Goal: Information Seeking & Learning: Check status

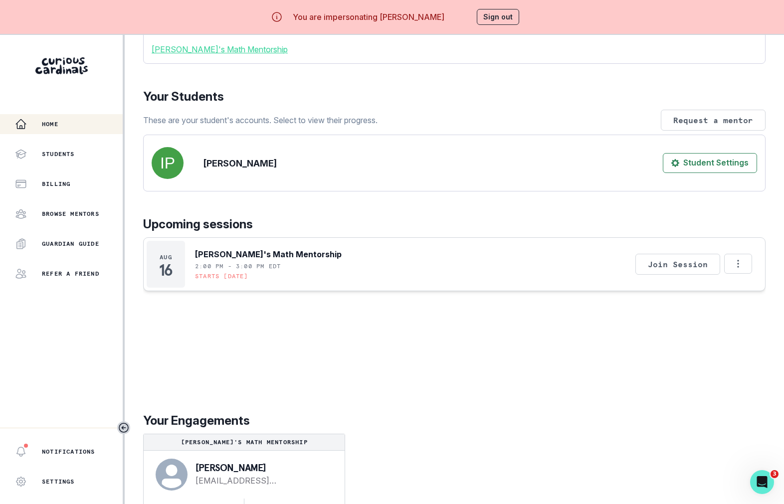
scroll to position [35, 0]
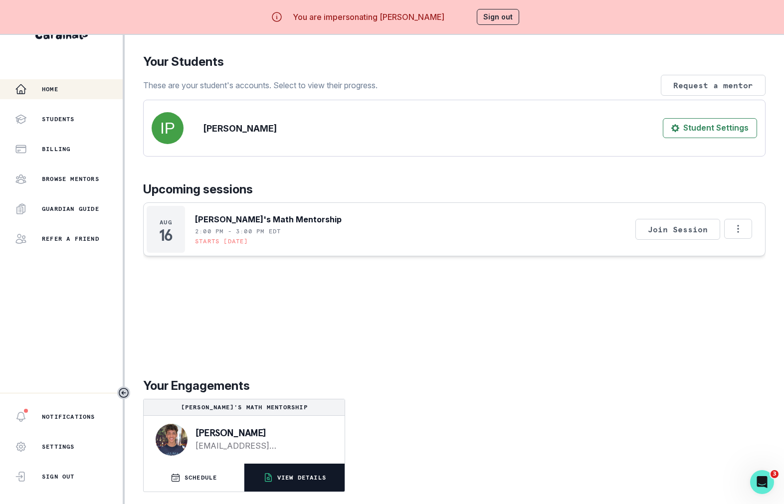
click at [316, 482] on button "VIEW DETAILS" at bounding box center [294, 478] width 100 height 28
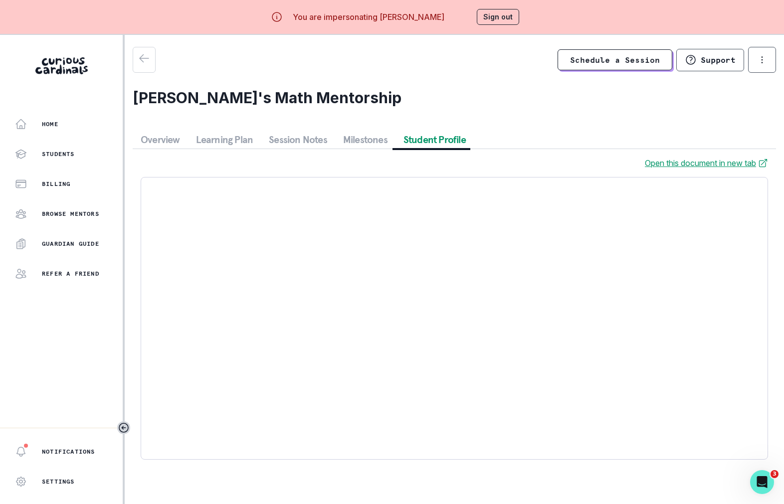
click at [409, 146] on button "Student Profile" at bounding box center [434, 140] width 78 height 18
click at [378, 145] on button "Milestones" at bounding box center [365, 140] width 60 height 18
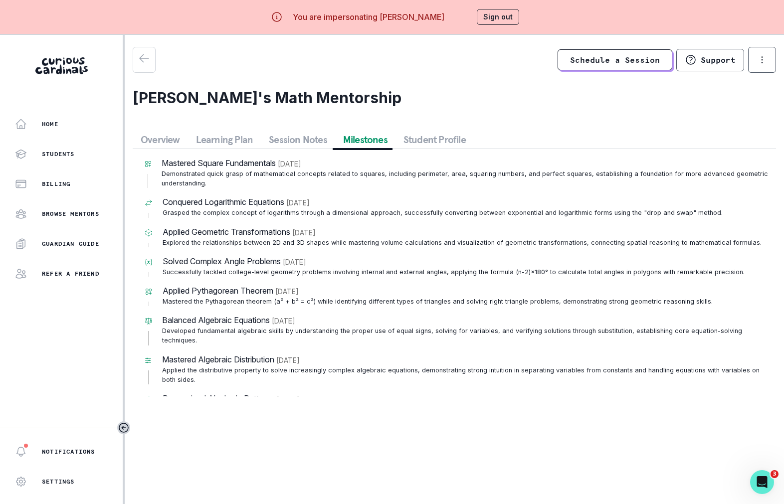
click at [297, 145] on button "Session Notes" at bounding box center [298, 140] width 74 height 18
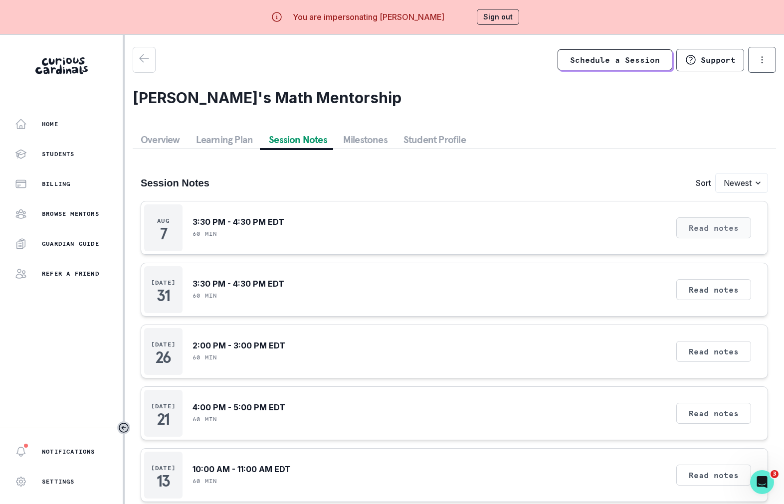
click at [681, 227] on button "Read notes" at bounding box center [713, 227] width 75 height 21
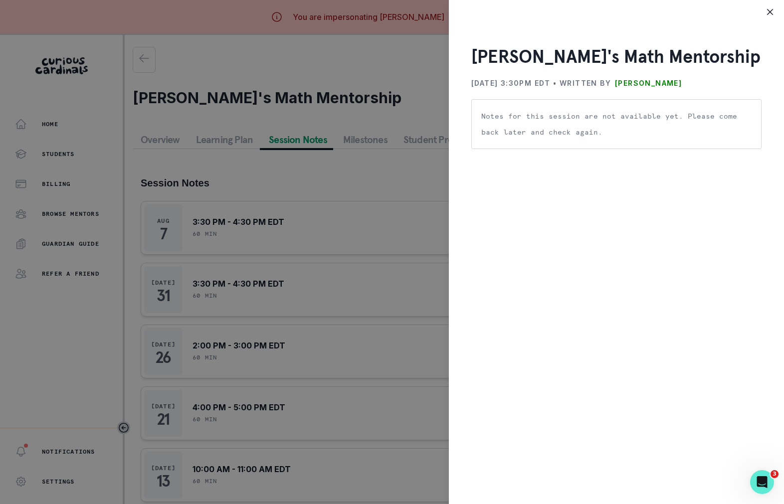
click at [387, 356] on div "[PERSON_NAME]'s Math Mentorship [DATE] 3:30PM EDT • Written by [PERSON_NAME] No…" at bounding box center [392, 252] width 784 height 504
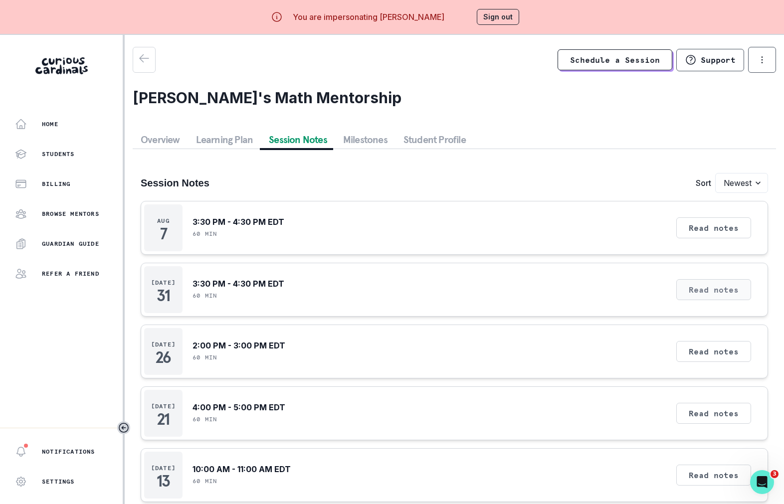
click at [723, 286] on button "Read notes" at bounding box center [713, 289] width 75 height 21
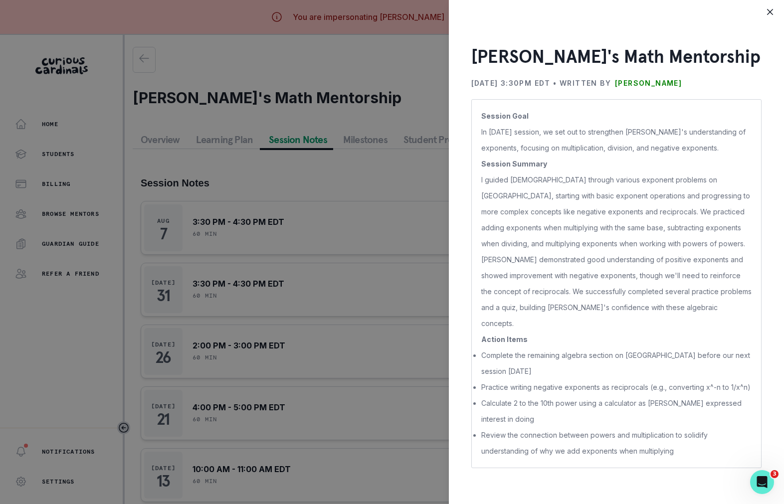
click at [326, 189] on div "[PERSON_NAME]'s Math Mentorship [DATE] 3:30PM EDT • Written by [PERSON_NAME] Se…" at bounding box center [392, 252] width 784 height 504
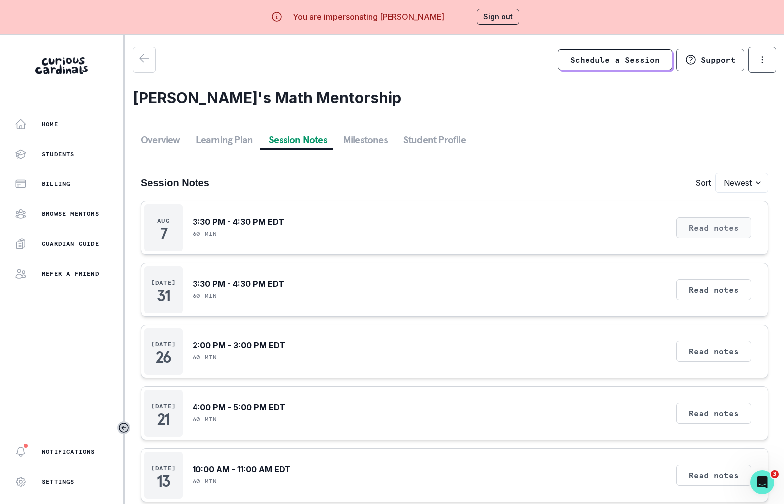
click at [681, 223] on button "Read notes" at bounding box center [713, 227] width 75 height 21
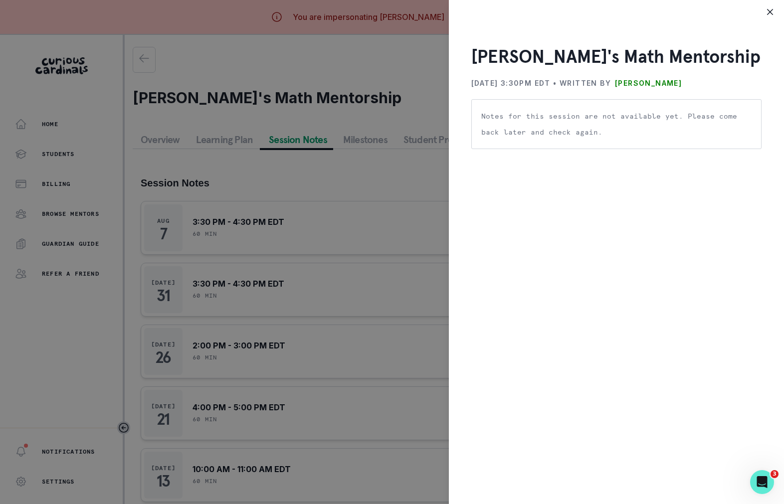
click at [340, 337] on div "[PERSON_NAME]'s Math Mentorship [DATE] 3:30PM EDT • Written by [PERSON_NAME] No…" at bounding box center [392, 252] width 784 height 504
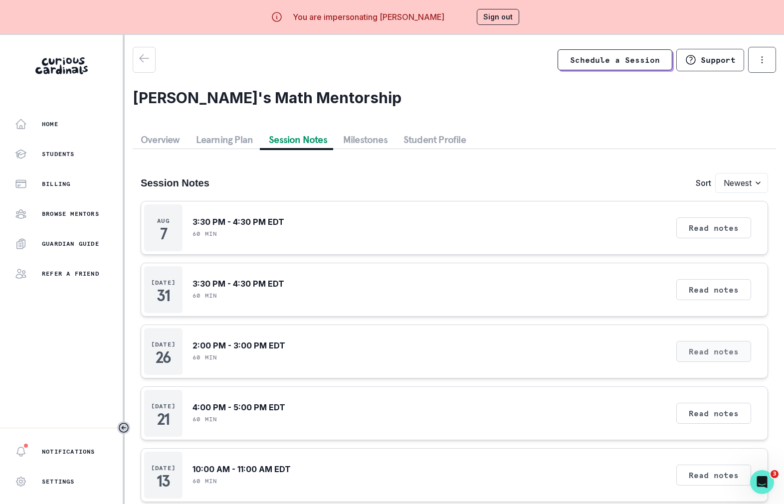
click at [683, 348] on button "Read notes" at bounding box center [713, 351] width 75 height 21
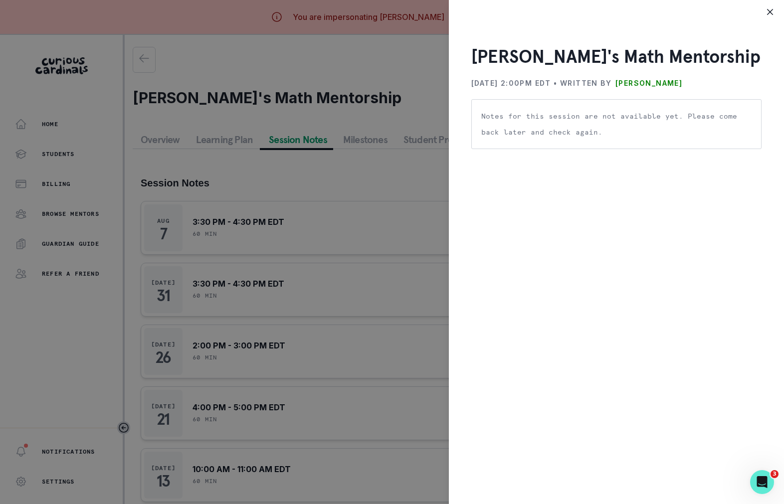
click at [443, 377] on div "[PERSON_NAME]'s Math Mentorship [DATE] 2:00PM EDT • Written by [PERSON_NAME] No…" at bounding box center [392, 252] width 784 height 504
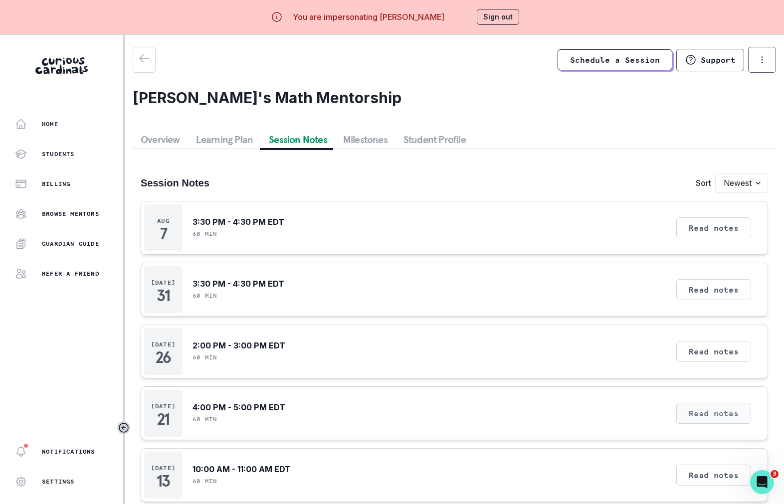
click at [722, 408] on button "Read notes" at bounding box center [713, 413] width 75 height 21
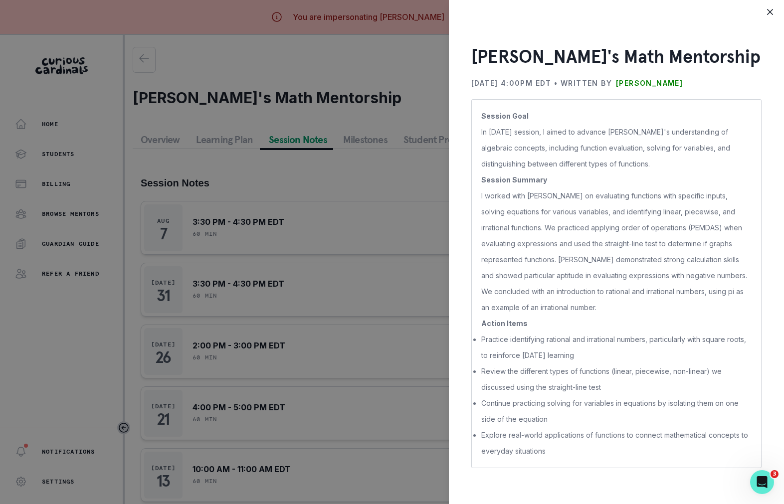
click at [310, 305] on div "[PERSON_NAME]'s Math Mentorship [DATE] 4:00PM EDT • Written by [PERSON_NAME] Se…" at bounding box center [392, 252] width 784 height 504
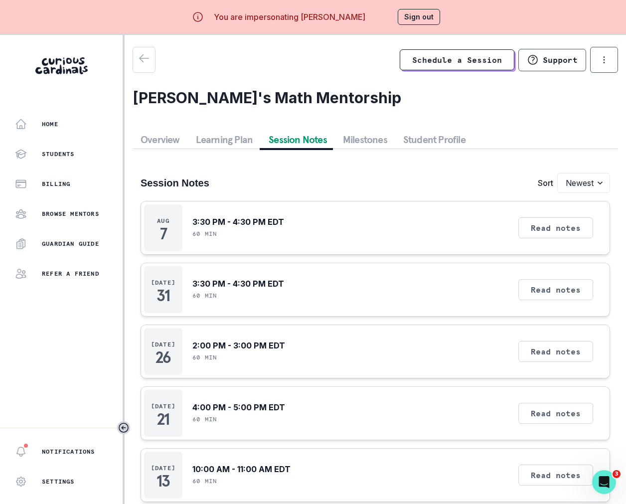
click at [425, 13] on button "Sign out" at bounding box center [419, 17] width 42 height 16
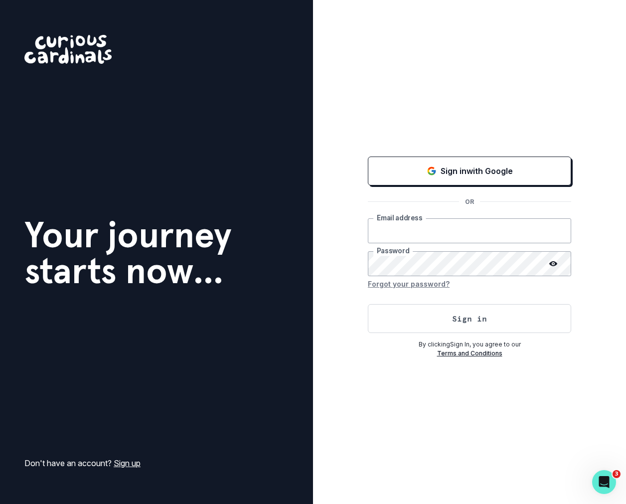
type input "[PERSON_NAME][EMAIL_ADDRESS][DOMAIN_NAME]"
click at [401, 323] on button "Sign in" at bounding box center [469, 318] width 203 height 29
